Goal: Task Accomplishment & Management: Complete application form

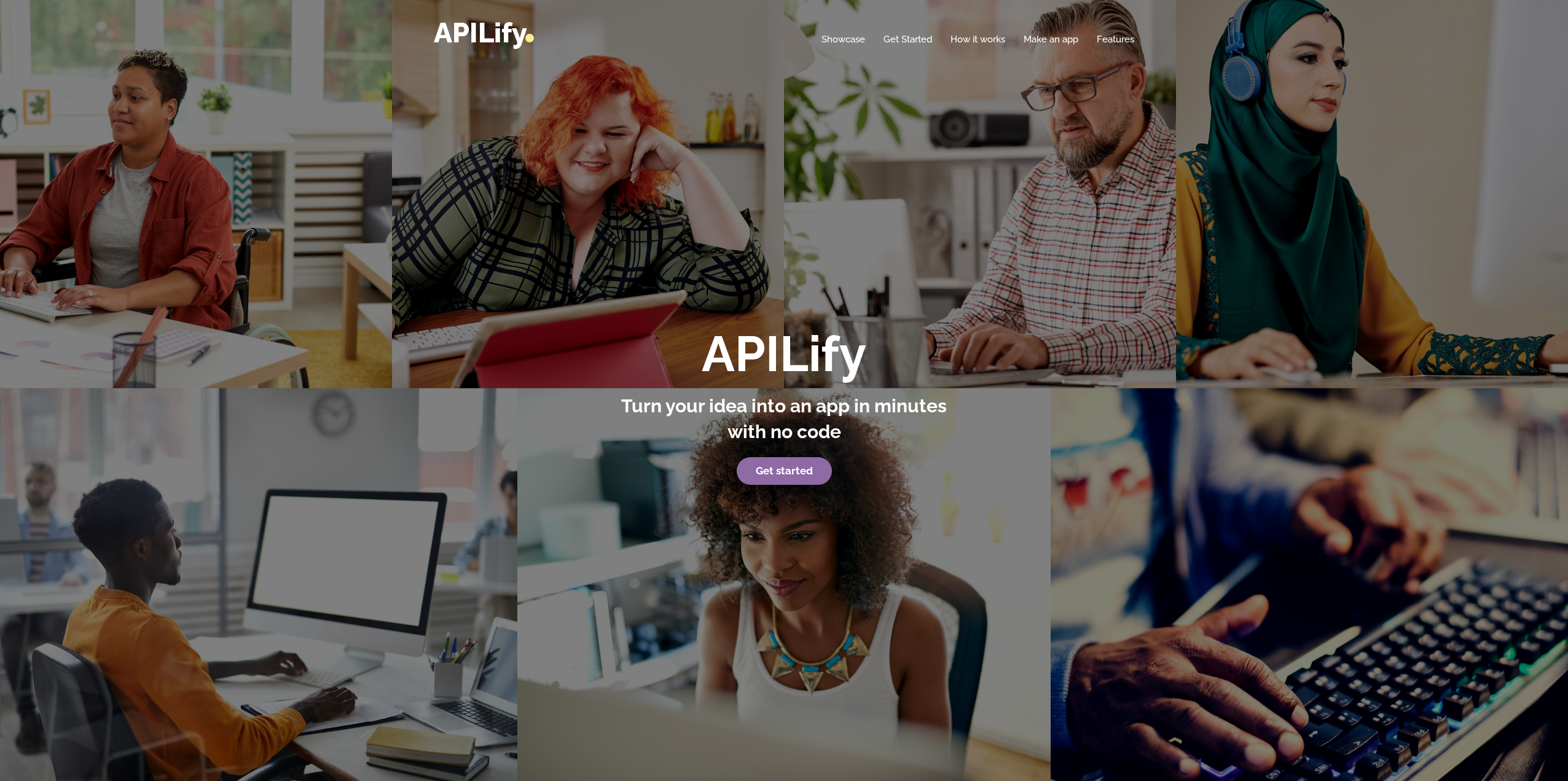
click at [795, 468] on strong "Get started" at bounding box center [785, 470] width 57 height 13
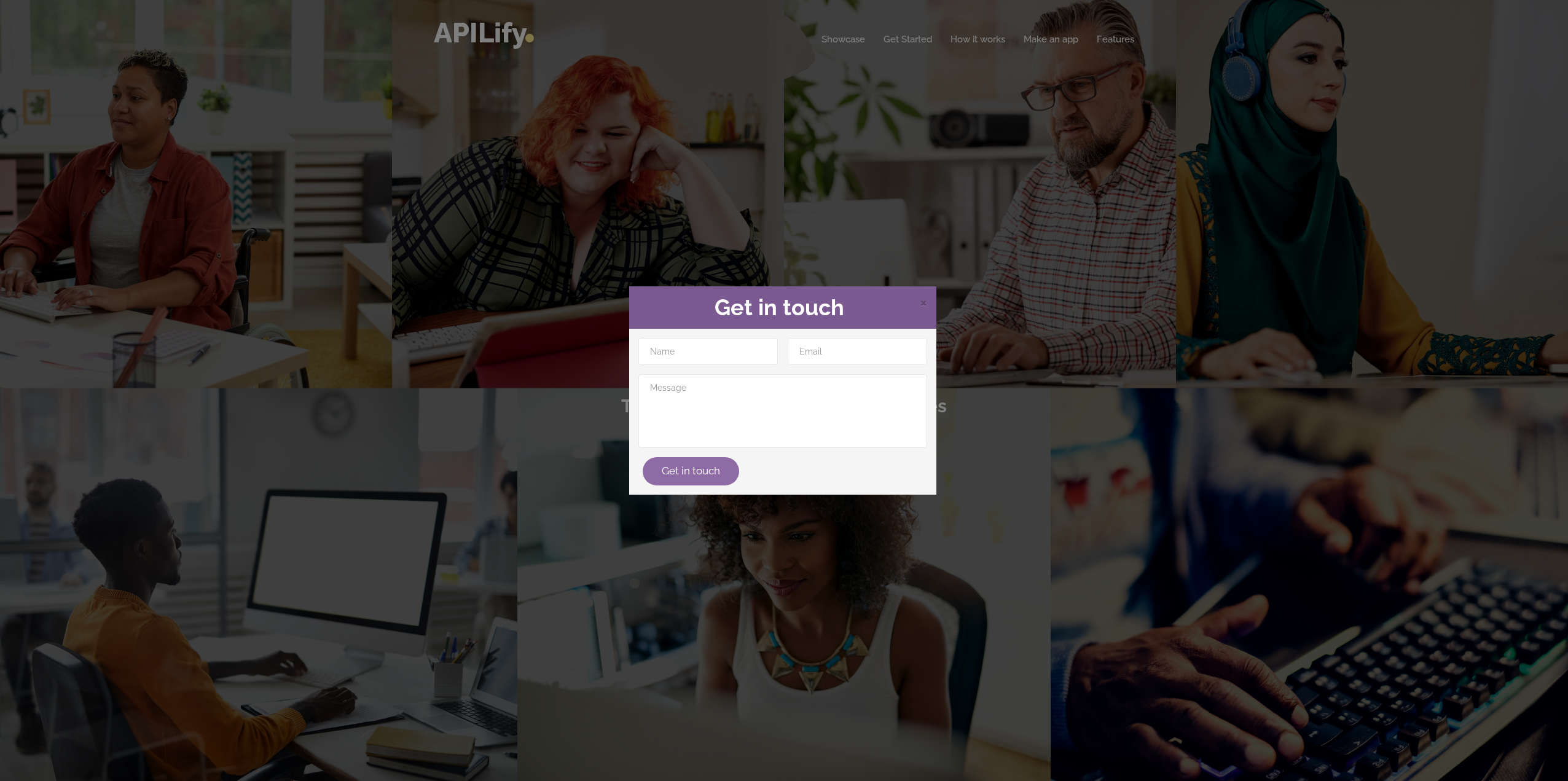
click at [711, 479] on button "Get in touch" at bounding box center [691, 471] width 97 height 29
type input "X"
click at [724, 417] on textarea at bounding box center [782, 412] width 289 height 74
click at [699, 462] on button "Get in touch" at bounding box center [691, 471] width 97 height 29
click at [699, 468] on button "Get in touch" at bounding box center [691, 471] width 97 height 29
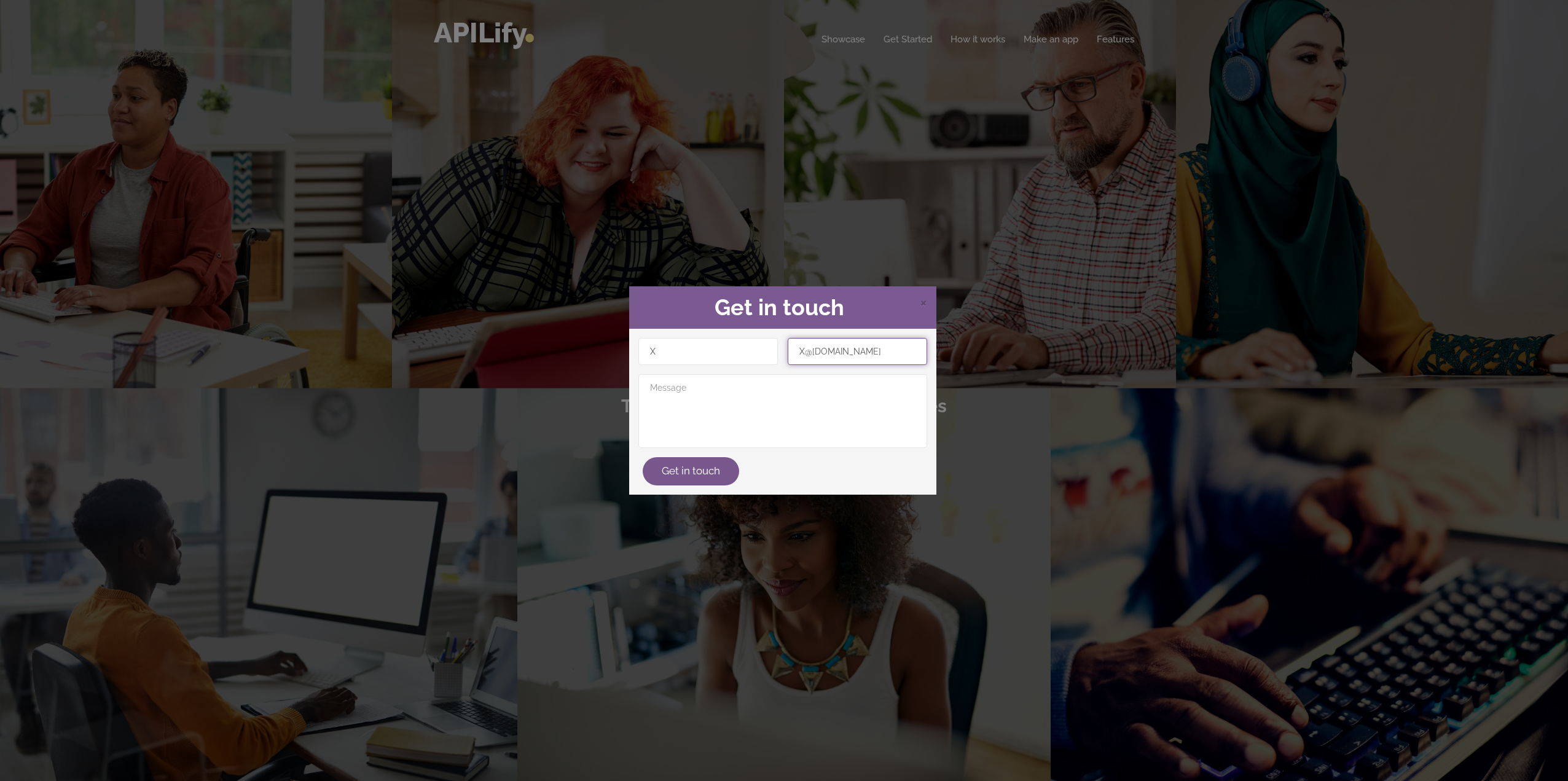
type input "X@gmail.com"
click at [803, 398] on textarea at bounding box center [782, 412] width 289 height 74
click at [702, 471] on button "Get in touch" at bounding box center [691, 471] width 97 height 29
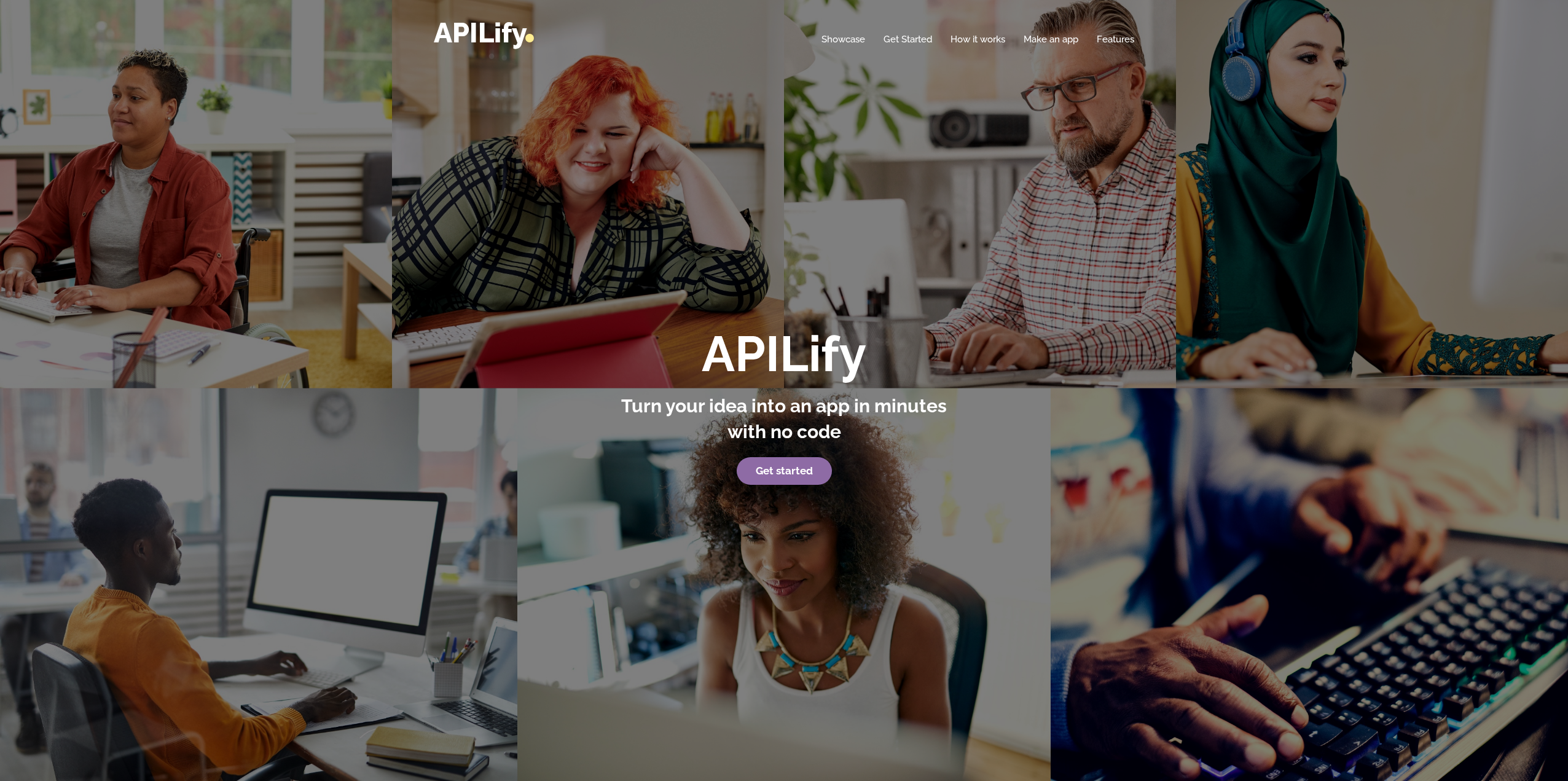
click at [791, 476] on strong "Get started" at bounding box center [785, 470] width 57 height 13
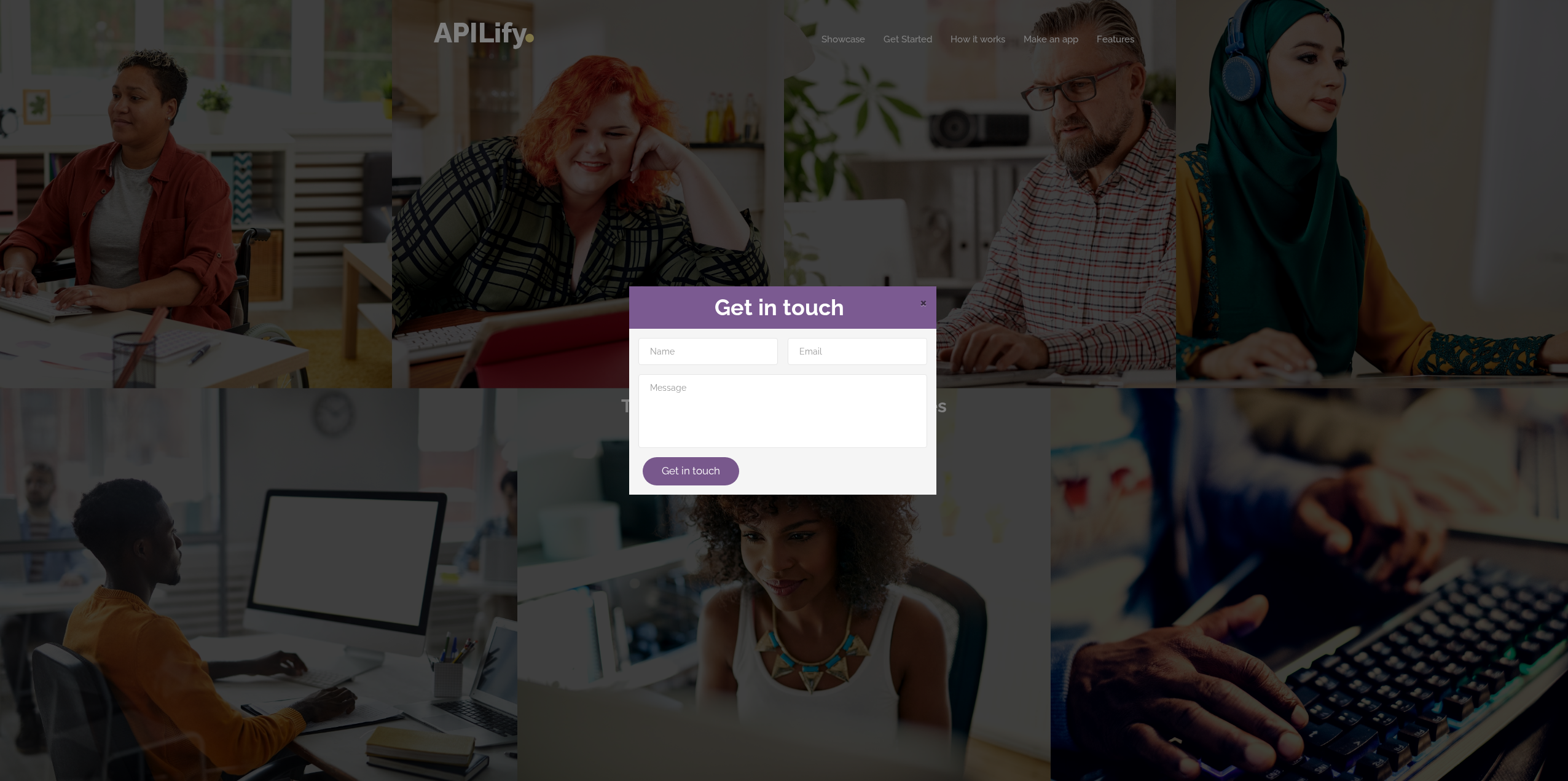
click at [924, 301] on span "×" at bounding box center [924, 302] width 8 height 19
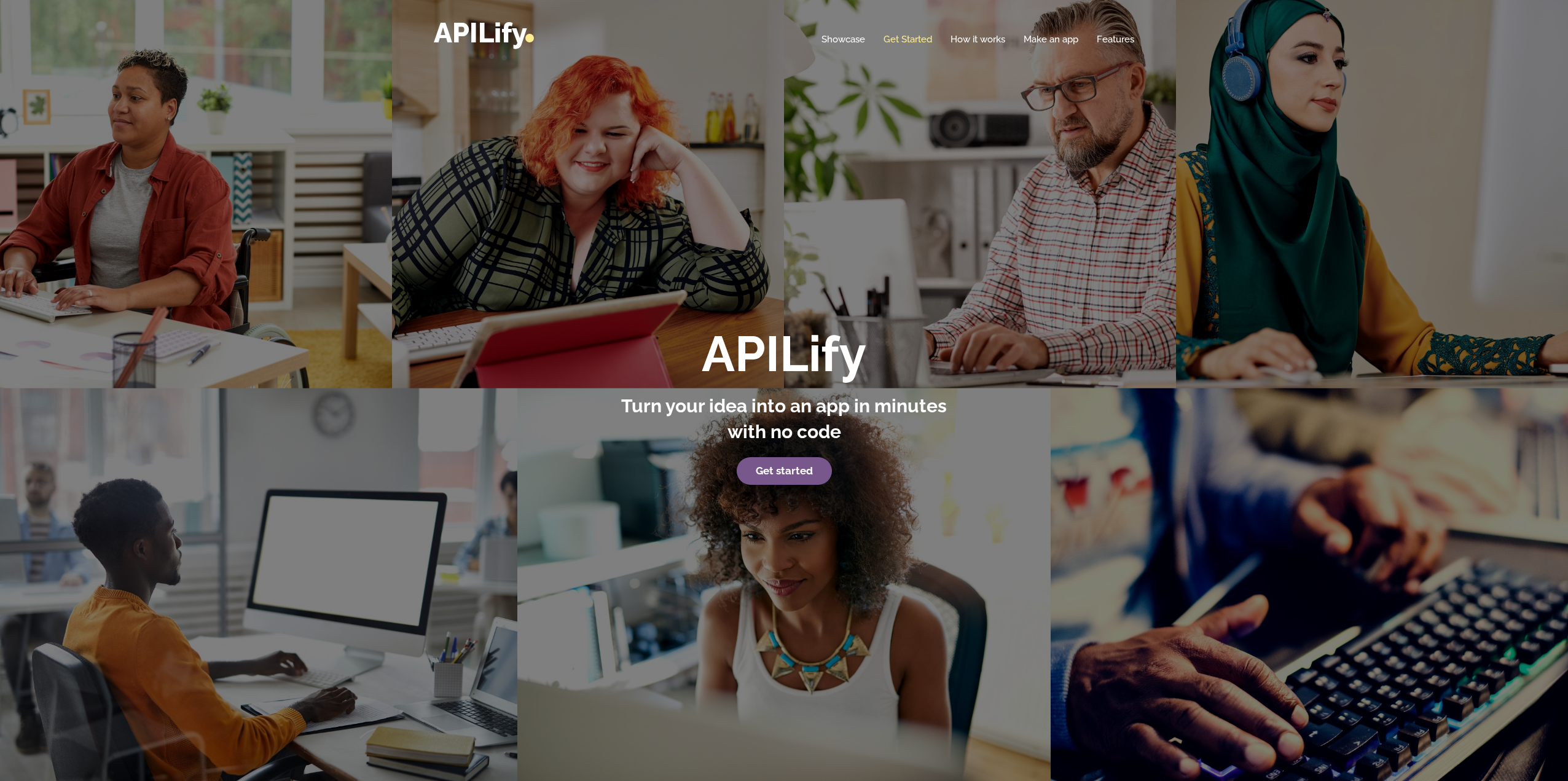
click at [893, 39] on link "Get Started" at bounding box center [908, 39] width 49 height 13
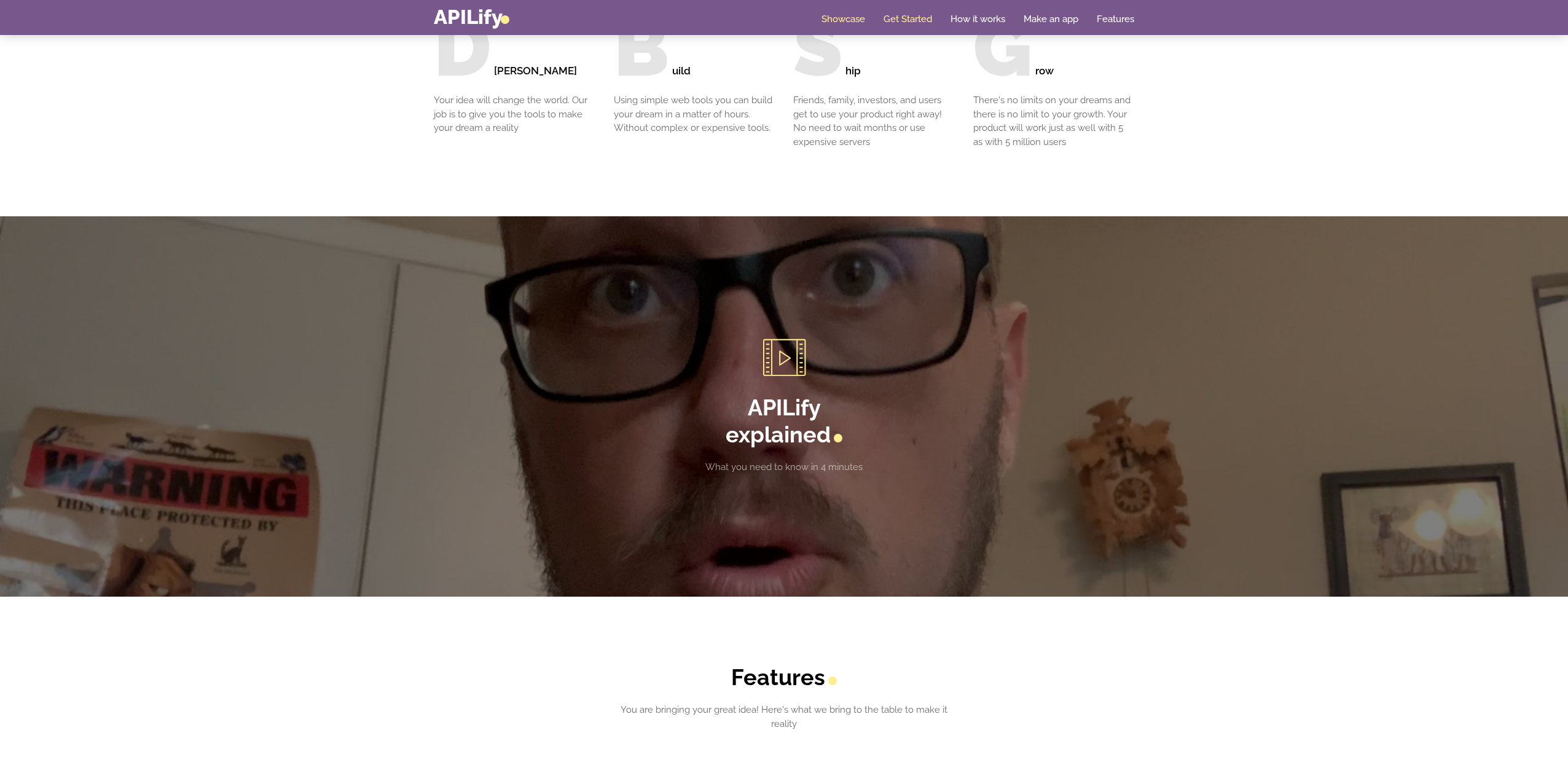
scroll to position [1967, 0]
